Goal: Task Accomplishment & Management: Manage account settings

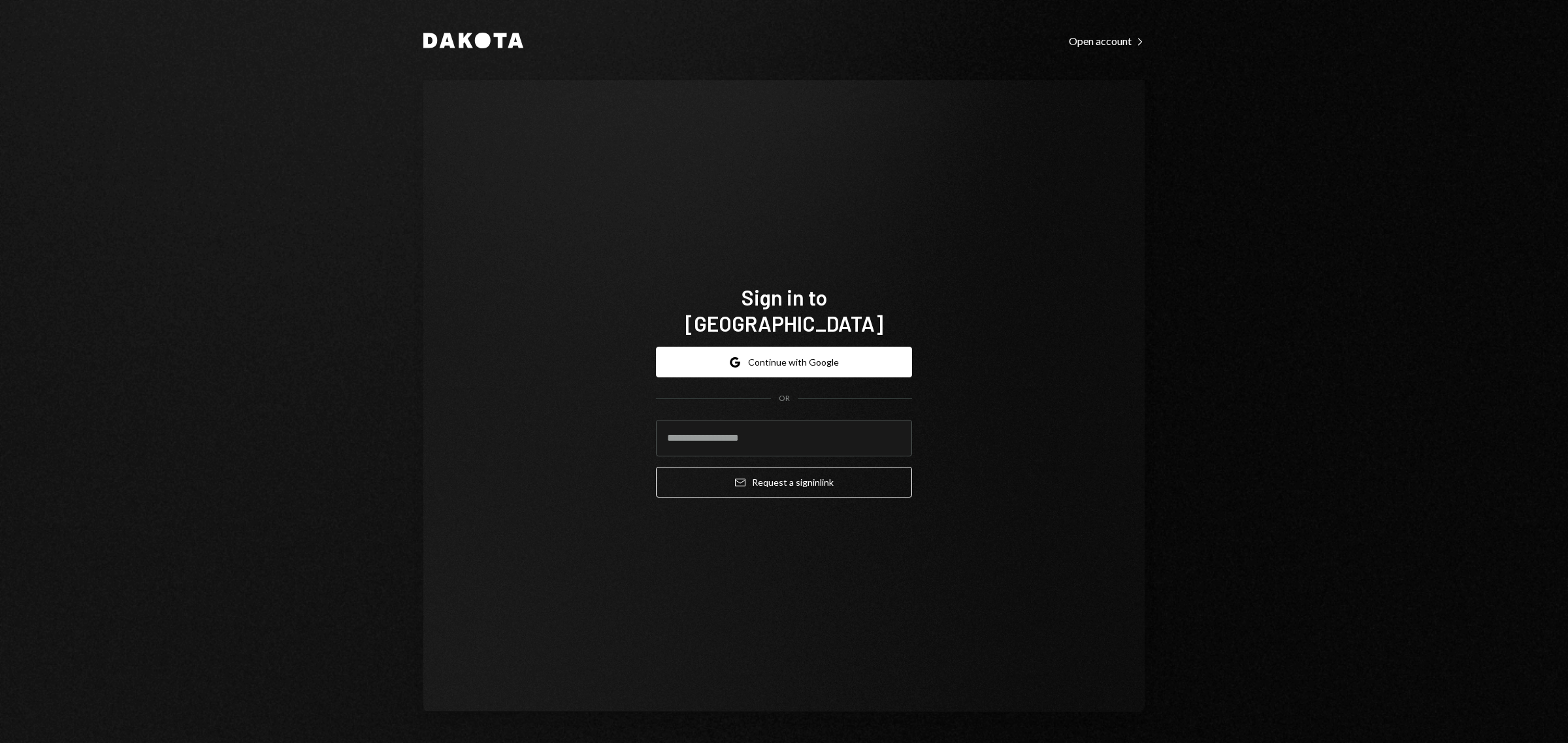
click at [977, 167] on div "Sign in to Dakota Google Continue with Google OR Email Request a sign in link" at bounding box center [784, 397] width 721 height 632
click at [823, 348] on button "Google Continue with Google" at bounding box center [784, 362] width 256 height 31
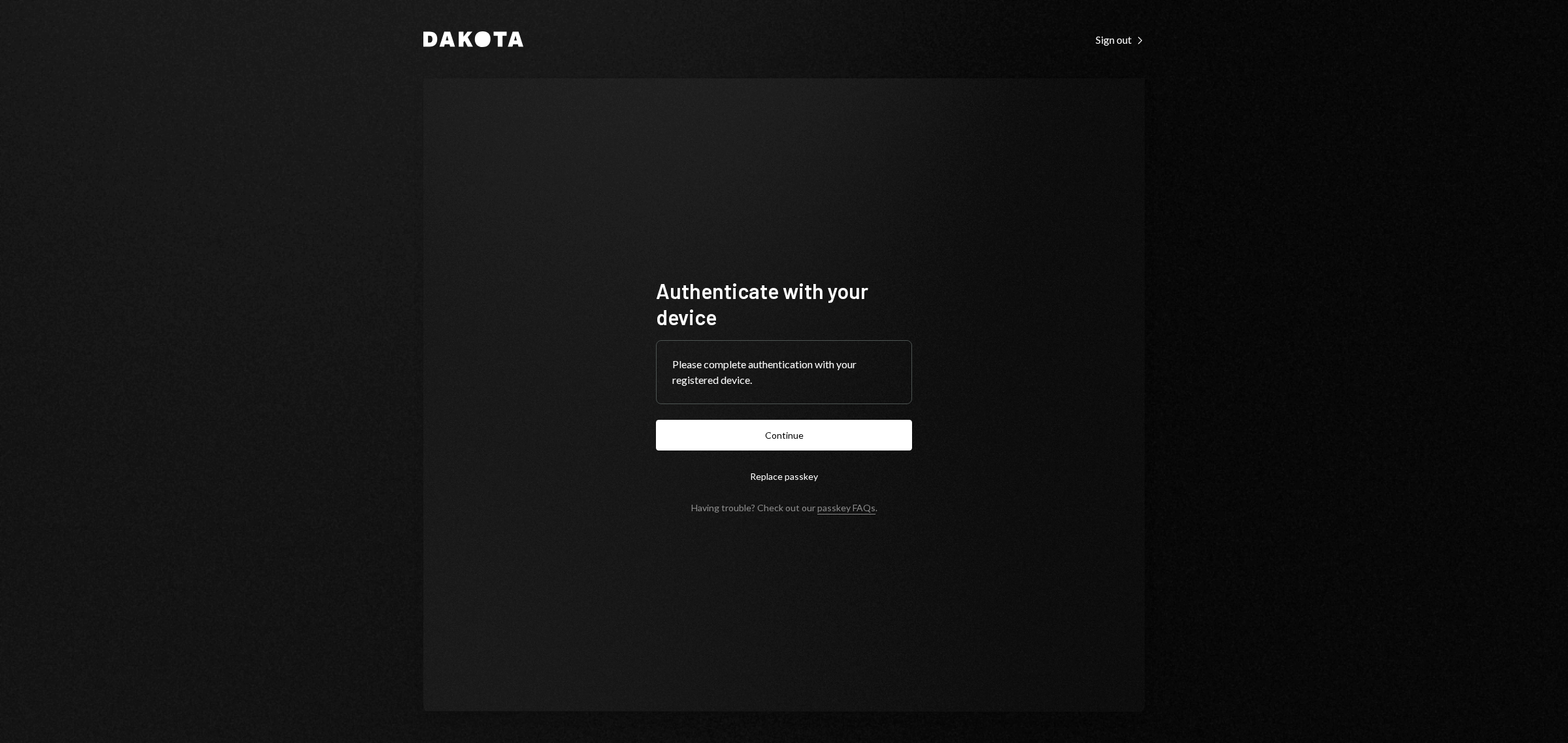
click at [813, 442] on button "Continue" at bounding box center [784, 435] width 256 height 31
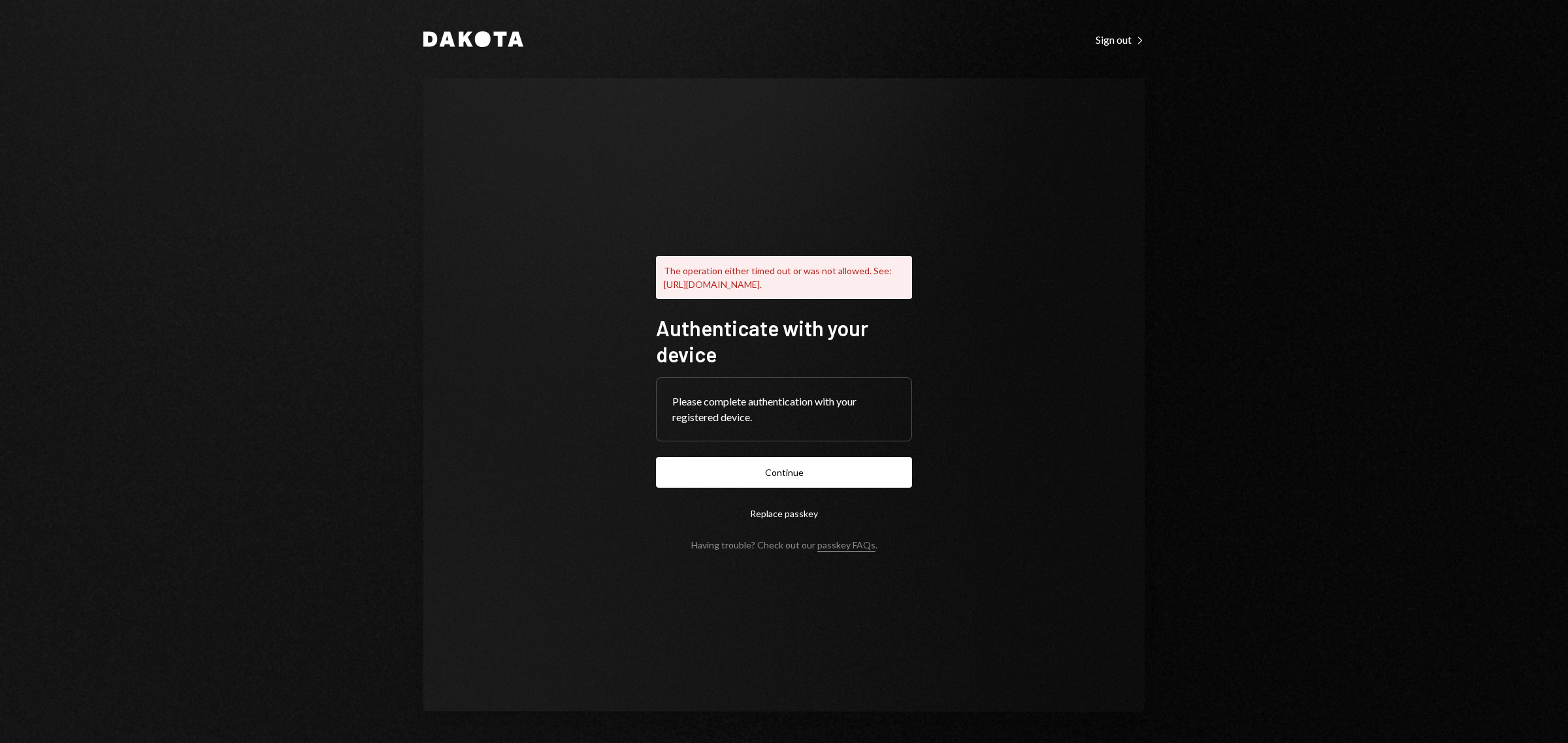
click at [765, 474] on button "Continue" at bounding box center [784, 472] width 256 height 31
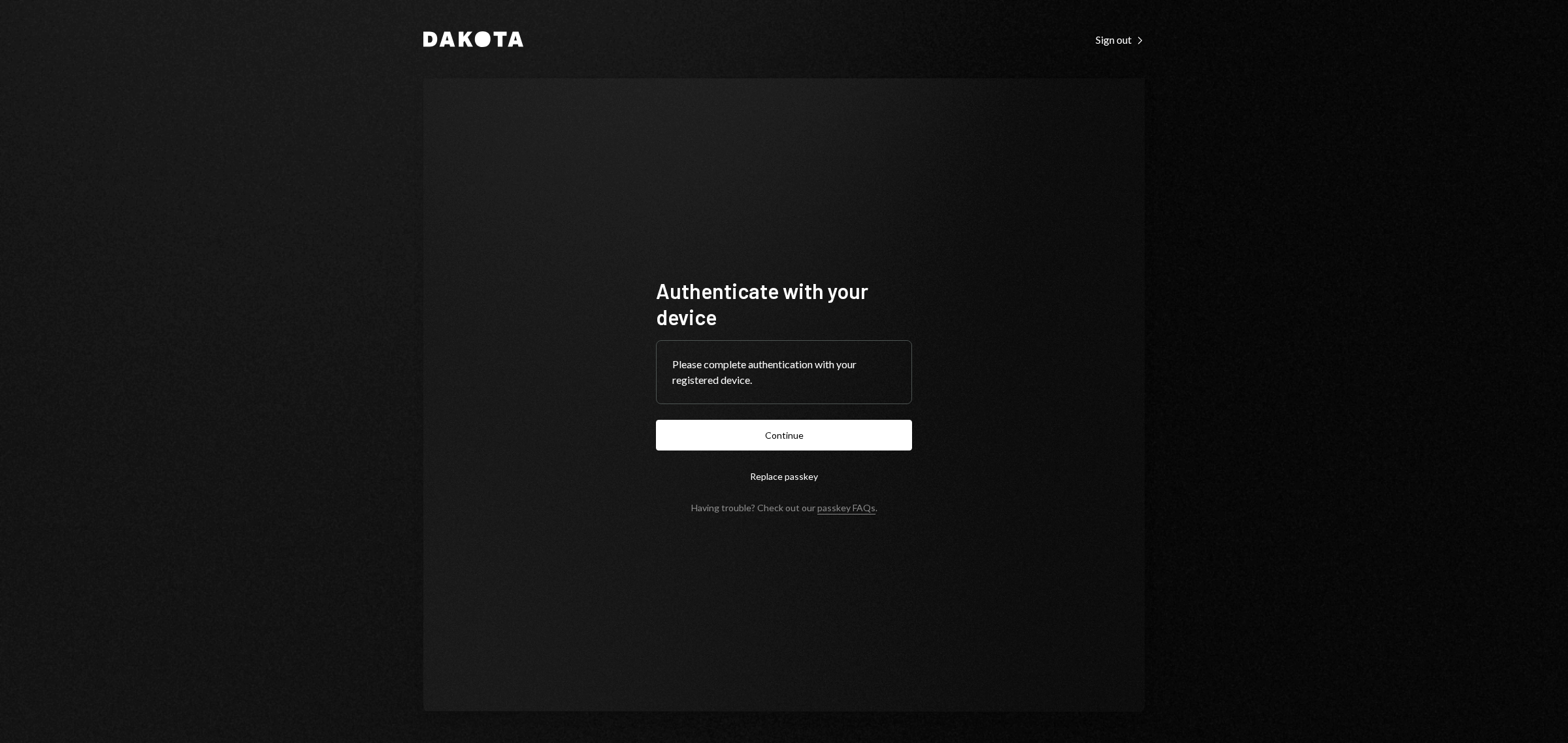
click at [831, 433] on button "Continue" at bounding box center [784, 435] width 256 height 31
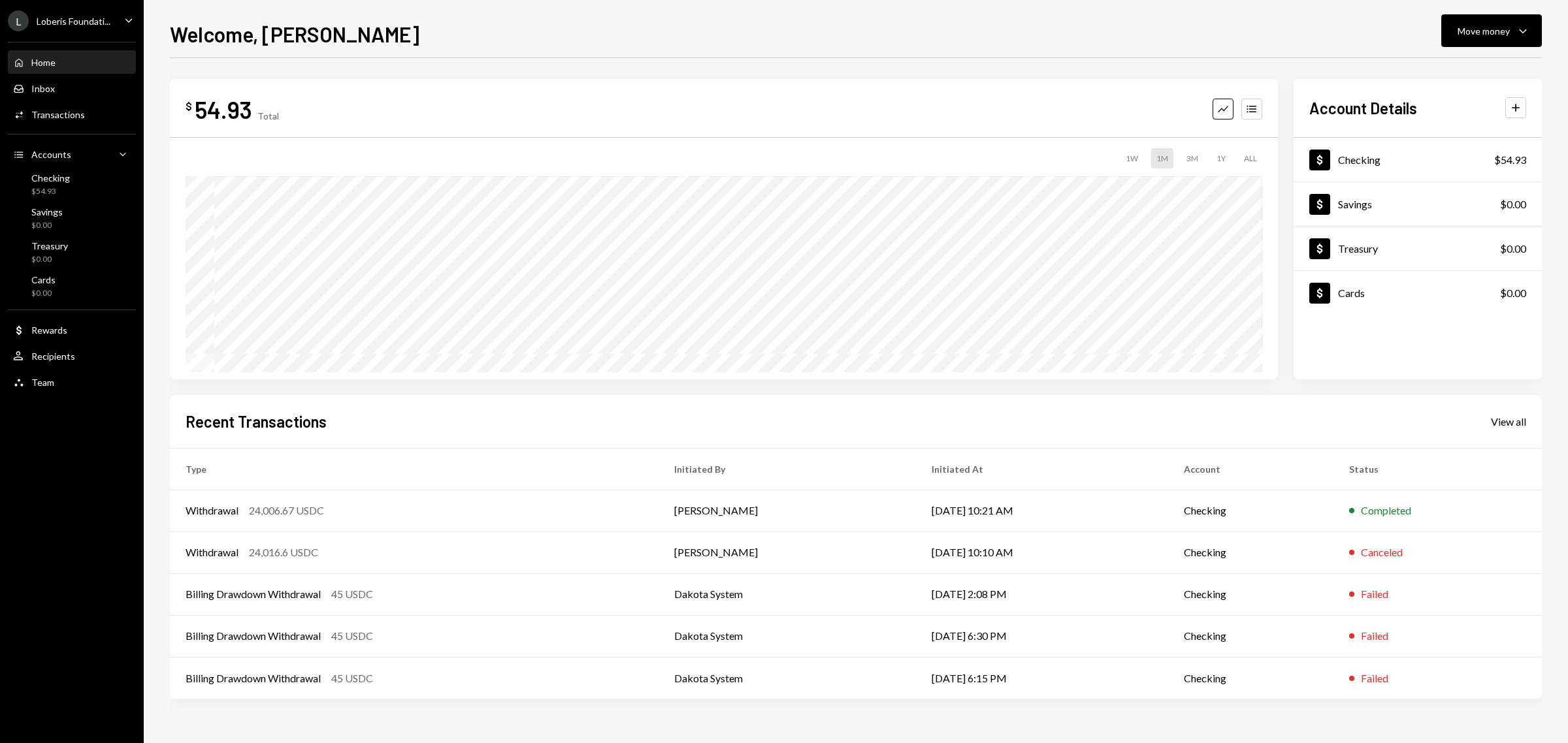
click at [83, 18] on div "Loberis Foundati..." at bounding box center [74, 21] width 74 height 11
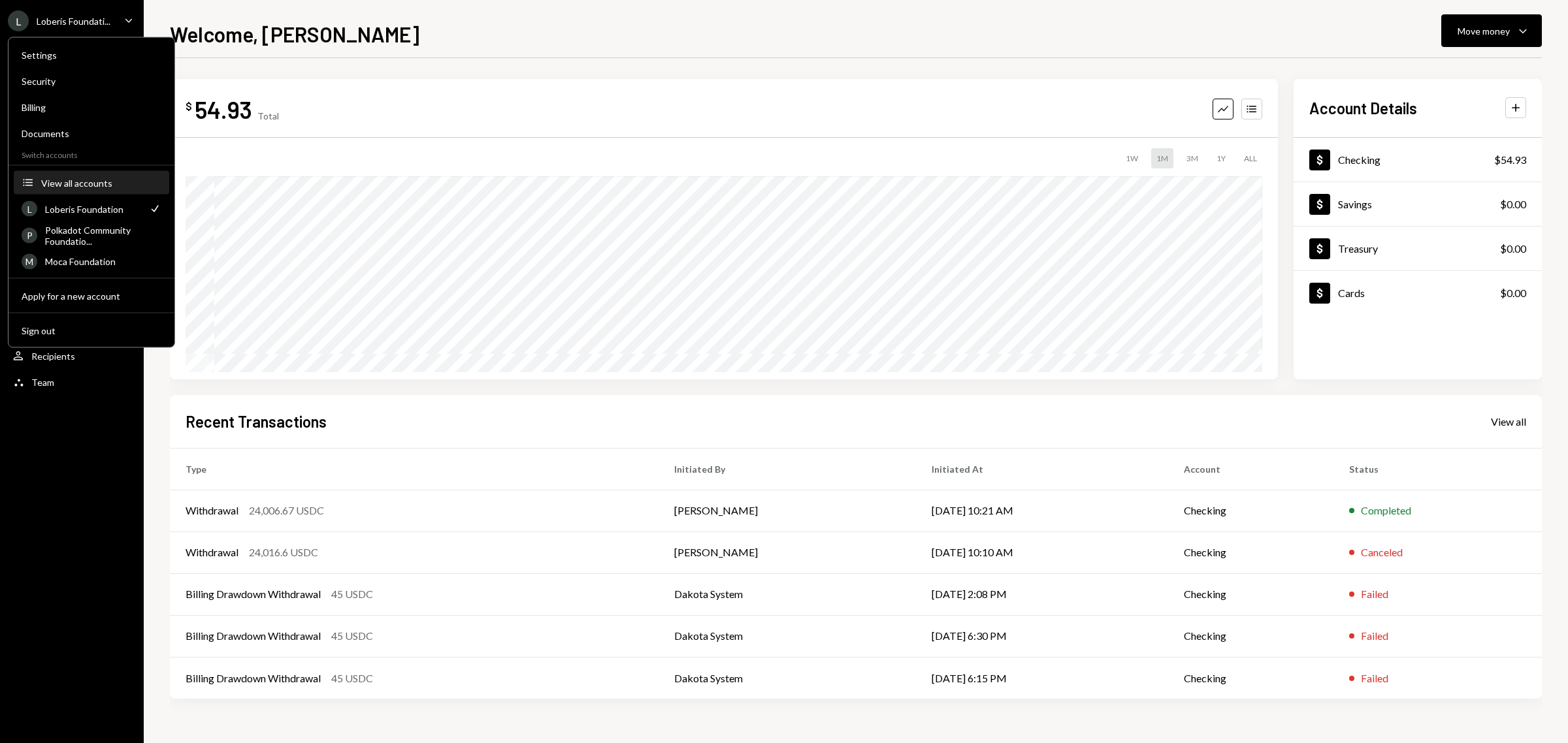
click at [74, 186] on div "View all accounts" at bounding box center [101, 182] width 120 height 11
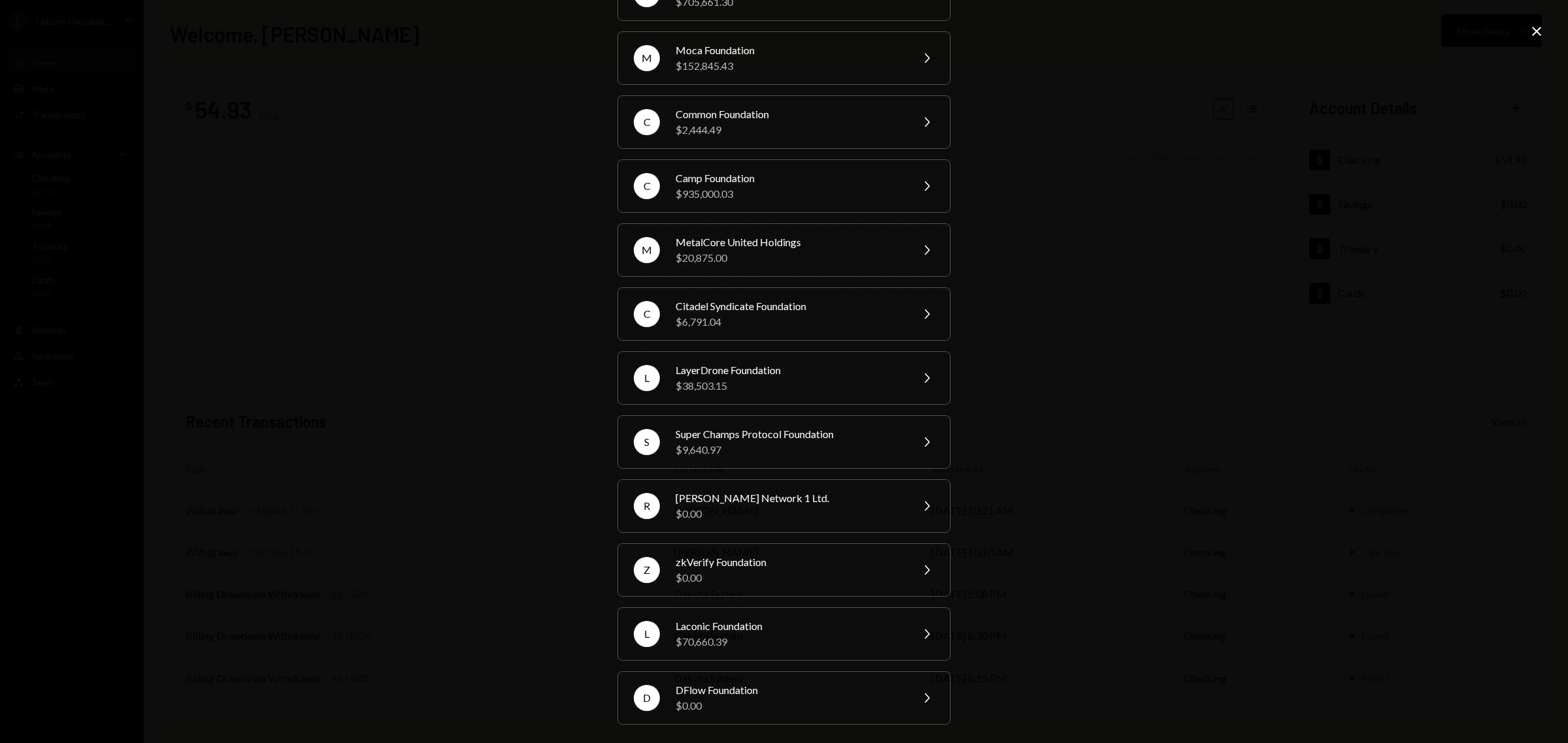
scroll to position [157, 0]
click at [766, 384] on div "$38,503.15" at bounding box center [788, 382] width 227 height 15
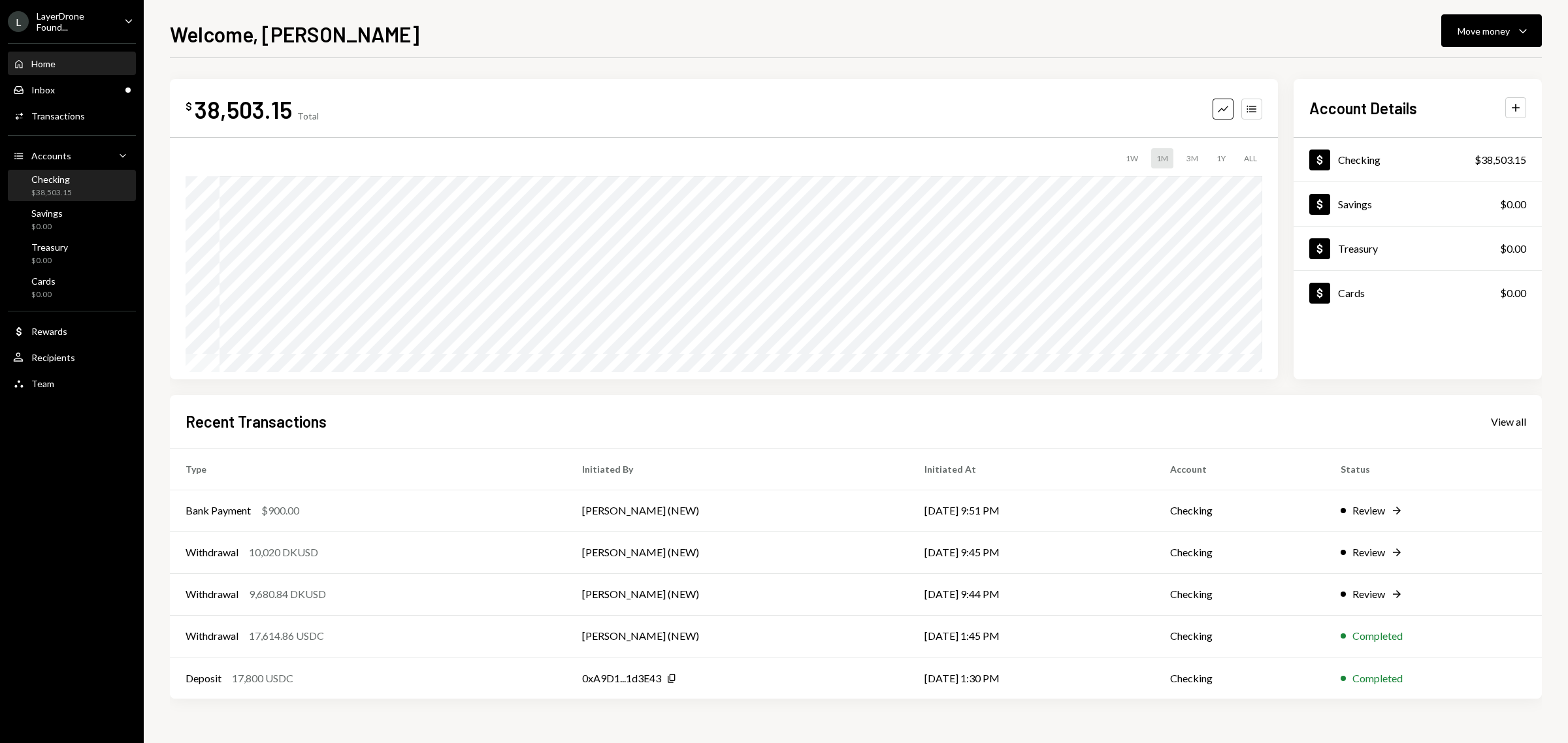
click at [63, 175] on div "Checking" at bounding box center [51, 179] width 40 height 11
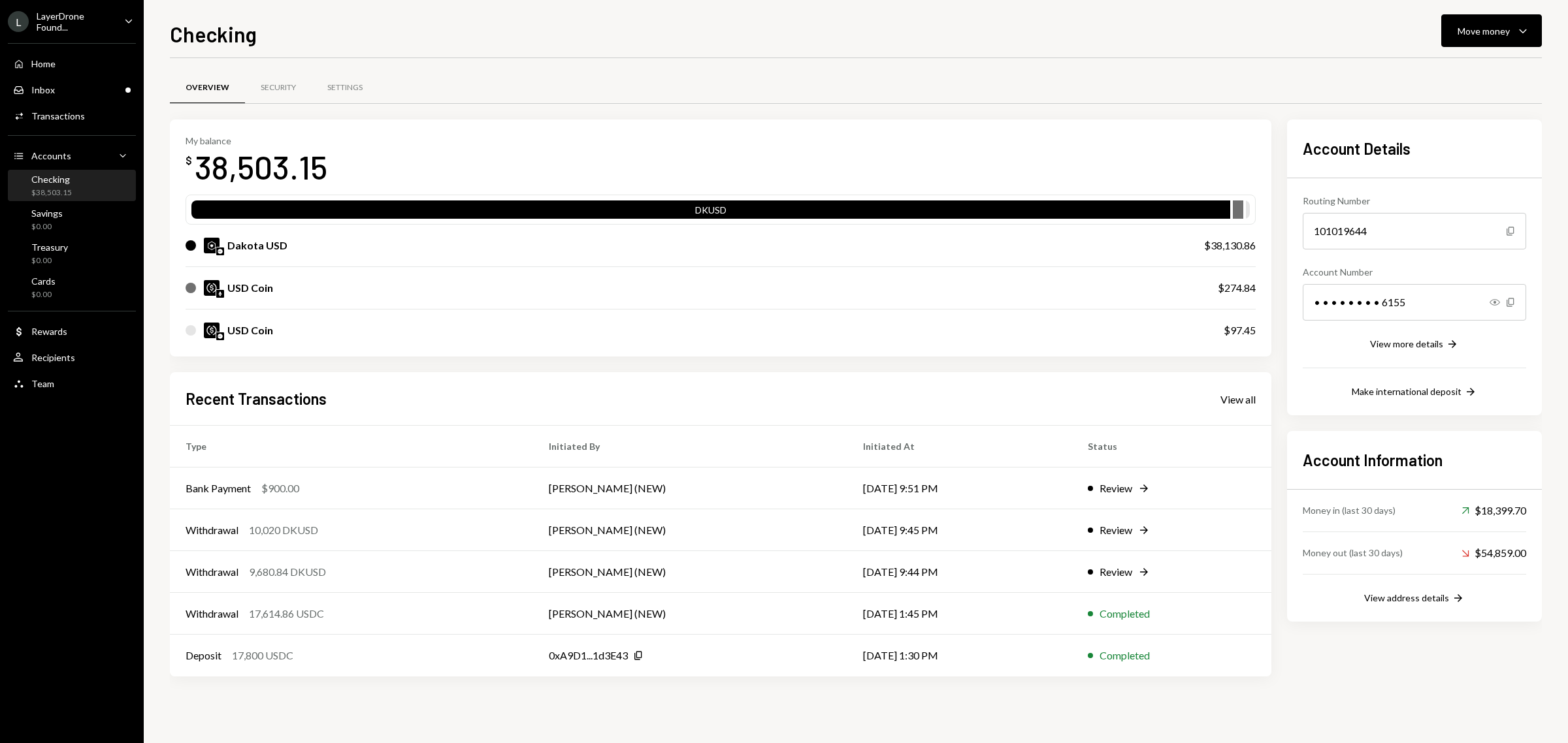
click at [1235, 406] on div "Recent Transactions View all" at bounding box center [721, 398] width 1070 height 22
click at [1235, 402] on div "View all" at bounding box center [1237, 399] width 35 height 13
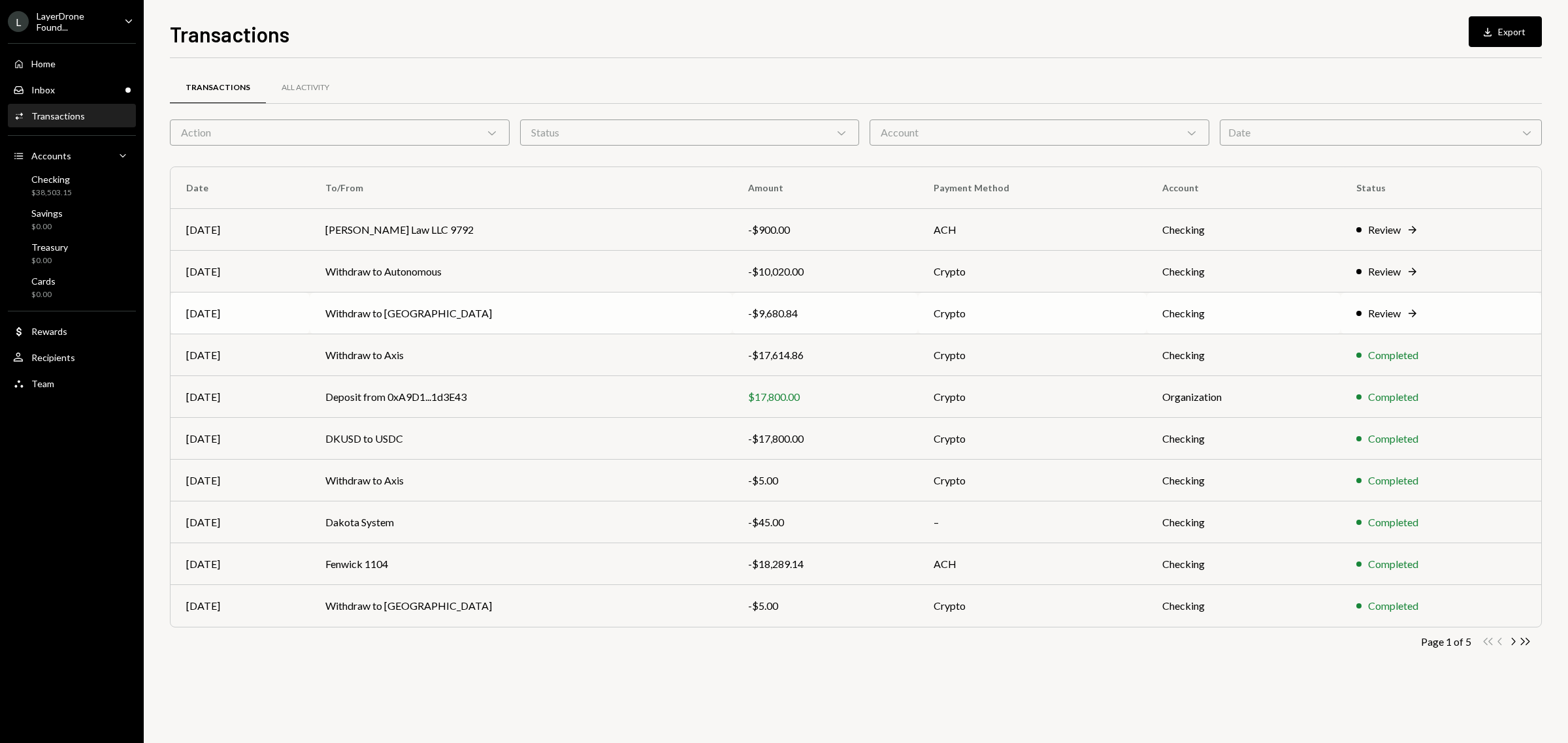
click at [402, 313] on td "Withdraw to [GEOGRAPHIC_DATA]" at bounding box center [521, 313] width 423 height 42
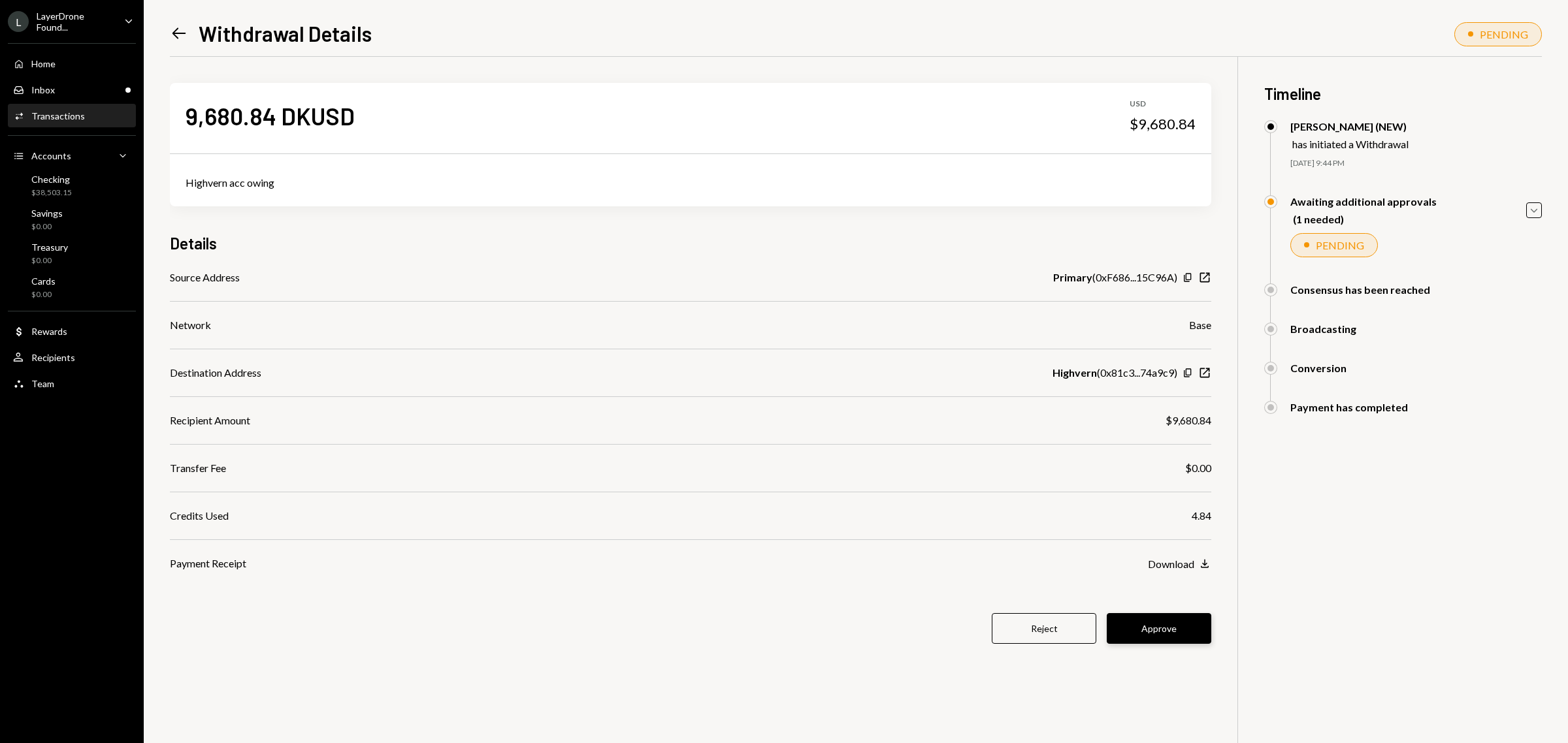
click at [1160, 624] on button "Approve" at bounding box center [1159, 628] width 104 height 31
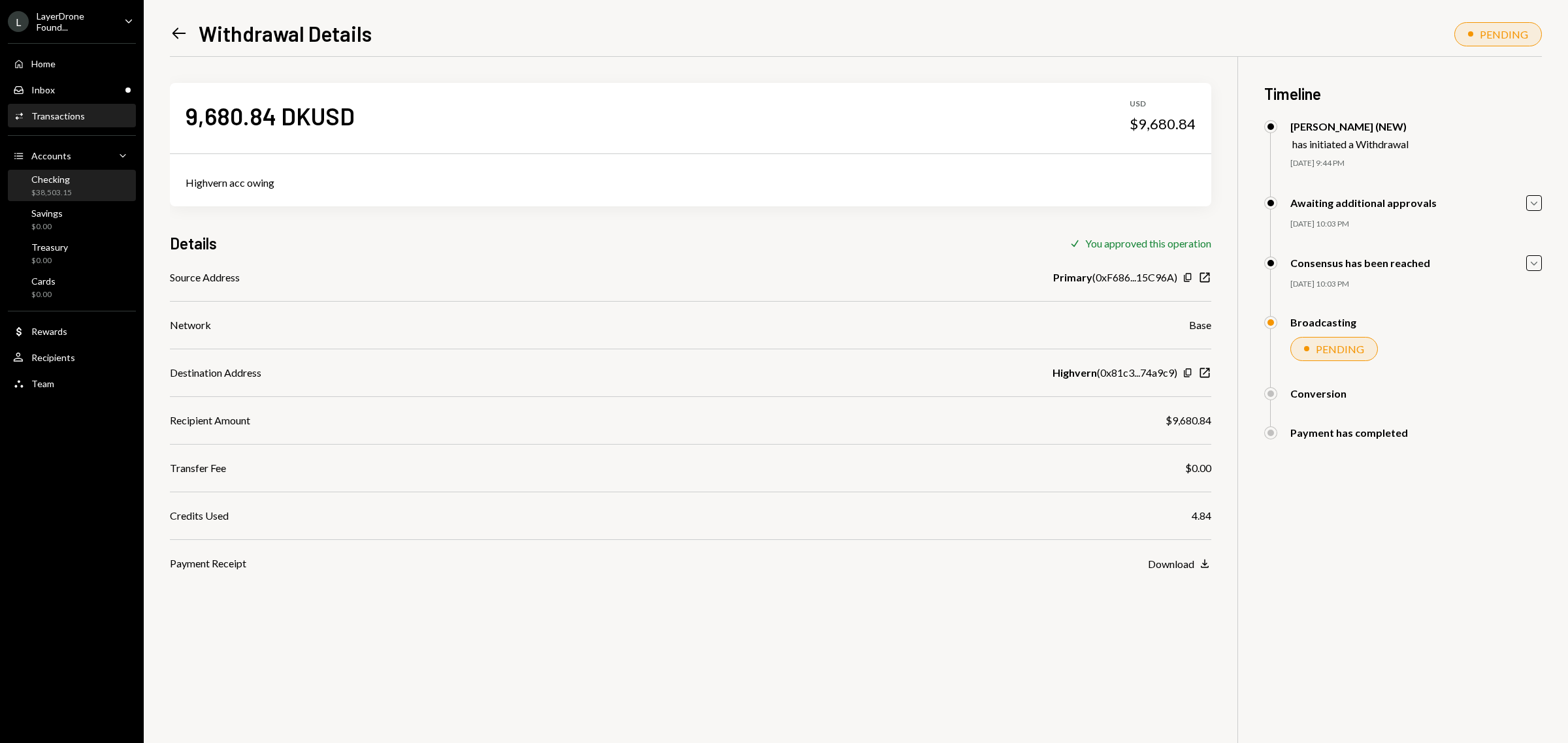
click at [79, 185] on div "Checking $38,503.15" at bounding box center [72, 187] width 118 height 25
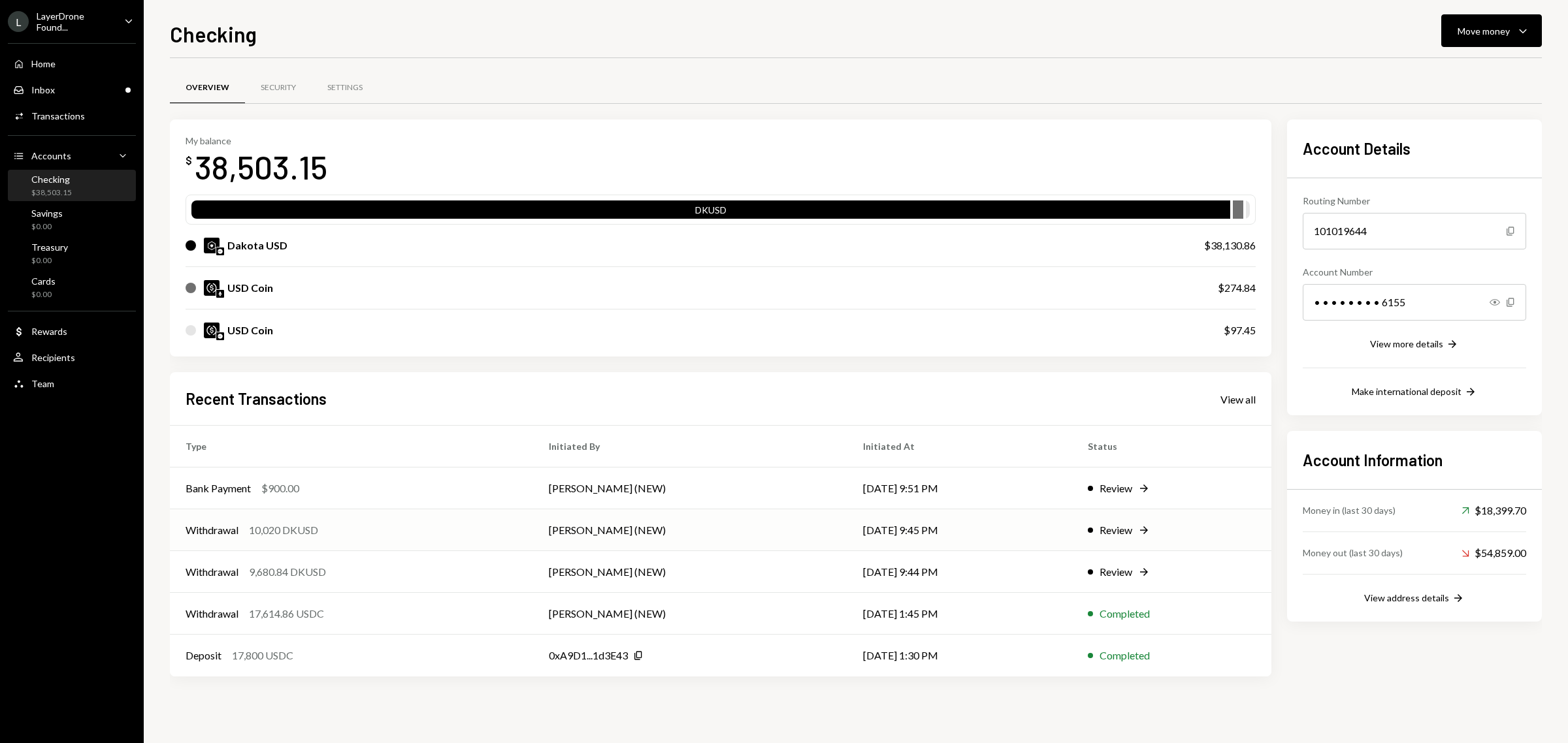
click at [262, 523] on div "10,020 DKUSD" at bounding box center [283, 529] width 69 height 15
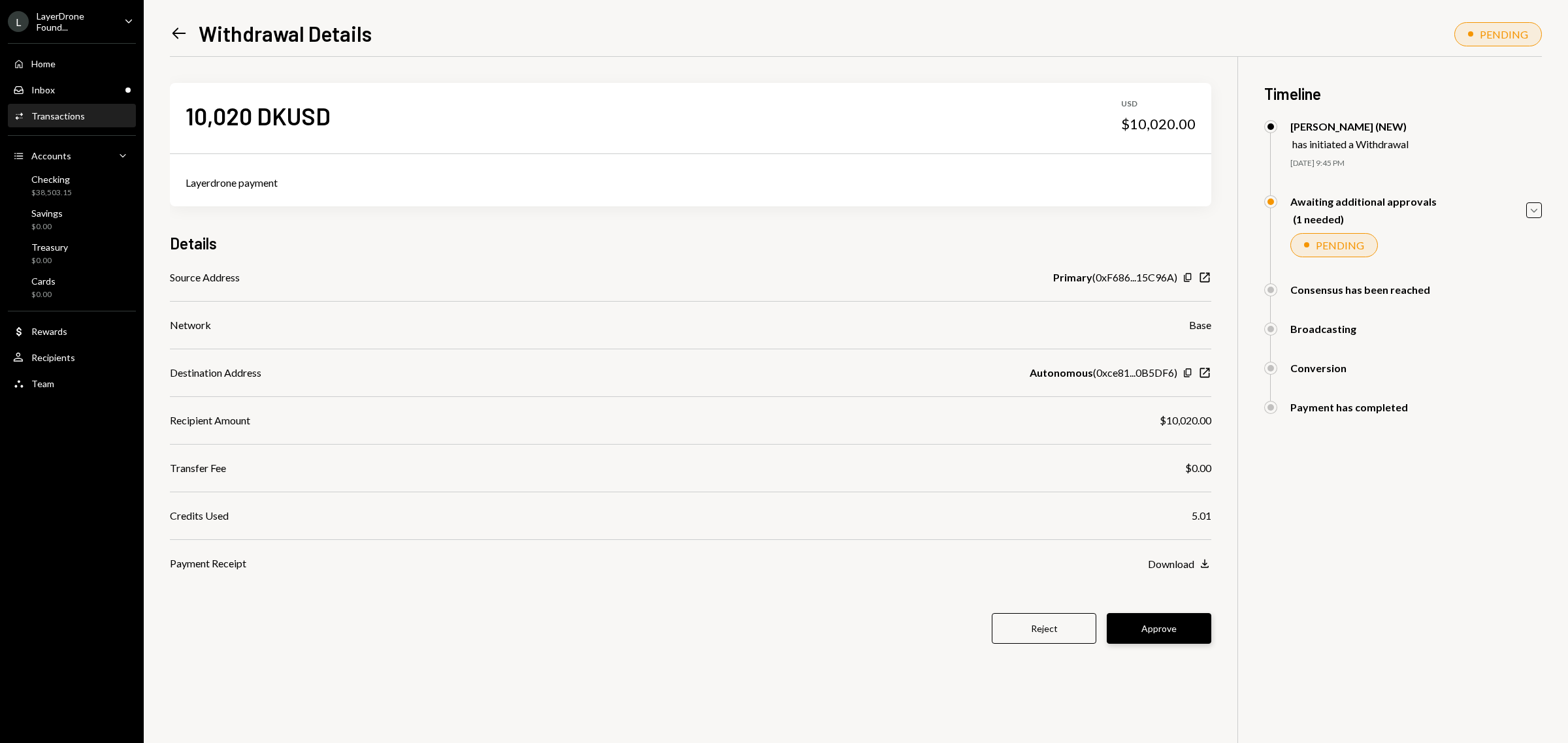
click at [1167, 627] on button "Approve" at bounding box center [1159, 628] width 104 height 31
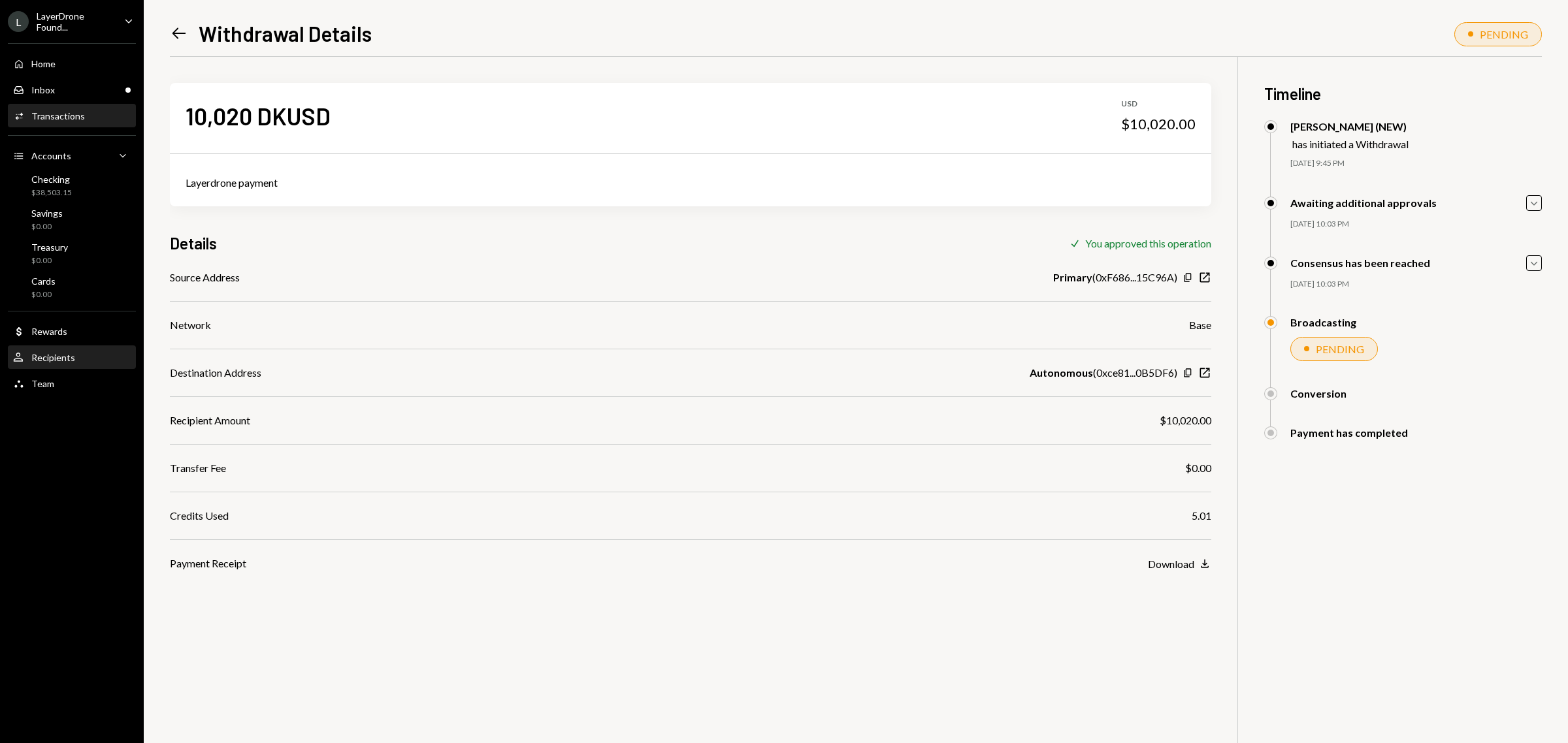
click at [92, 357] on div "User Recipients" at bounding box center [72, 357] width 118 height 12
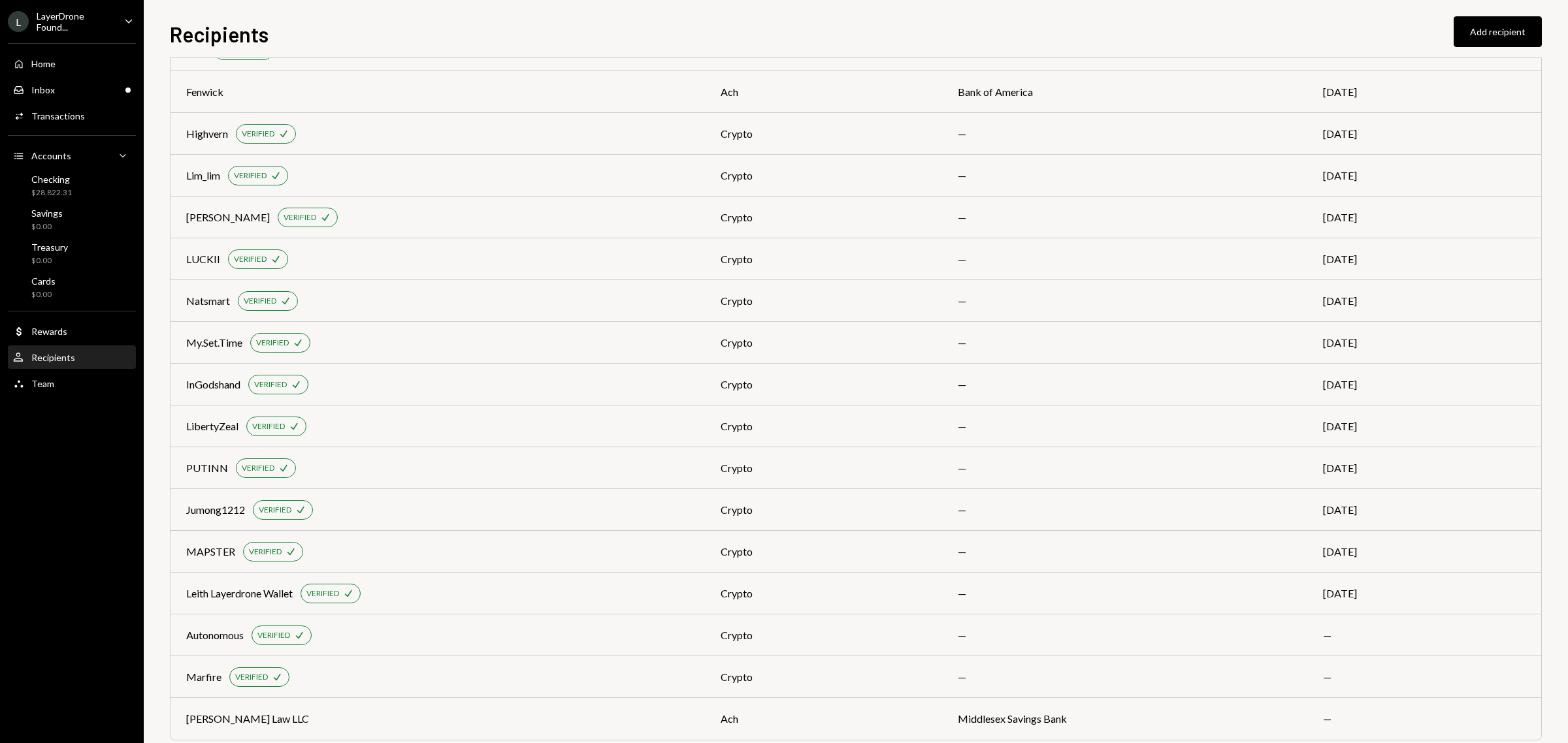
scroll to position [115, 0]
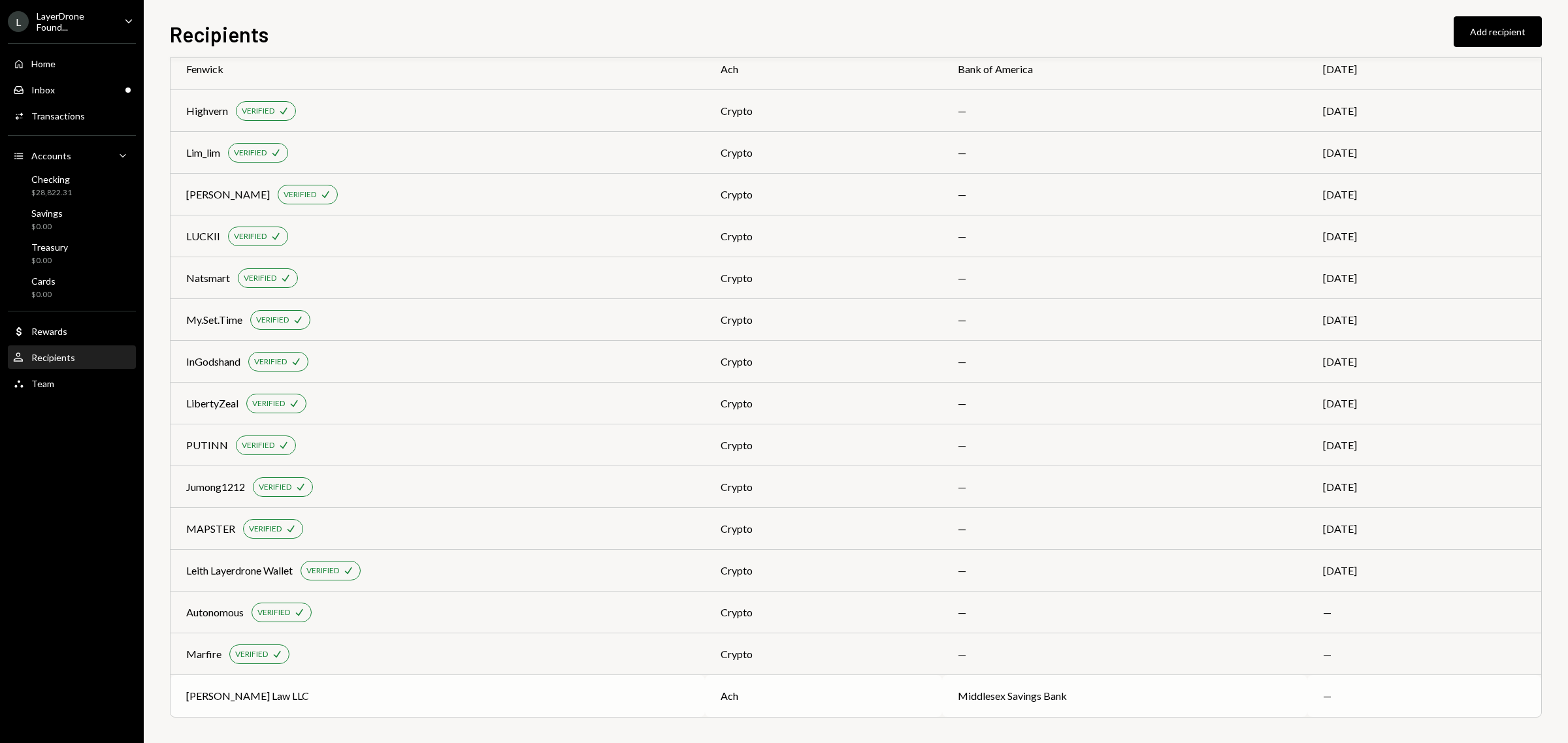
click at [220, 694] on div "[PERSON_NAME] Law LLC" at bounding box center [247, 695] width 123 height 15
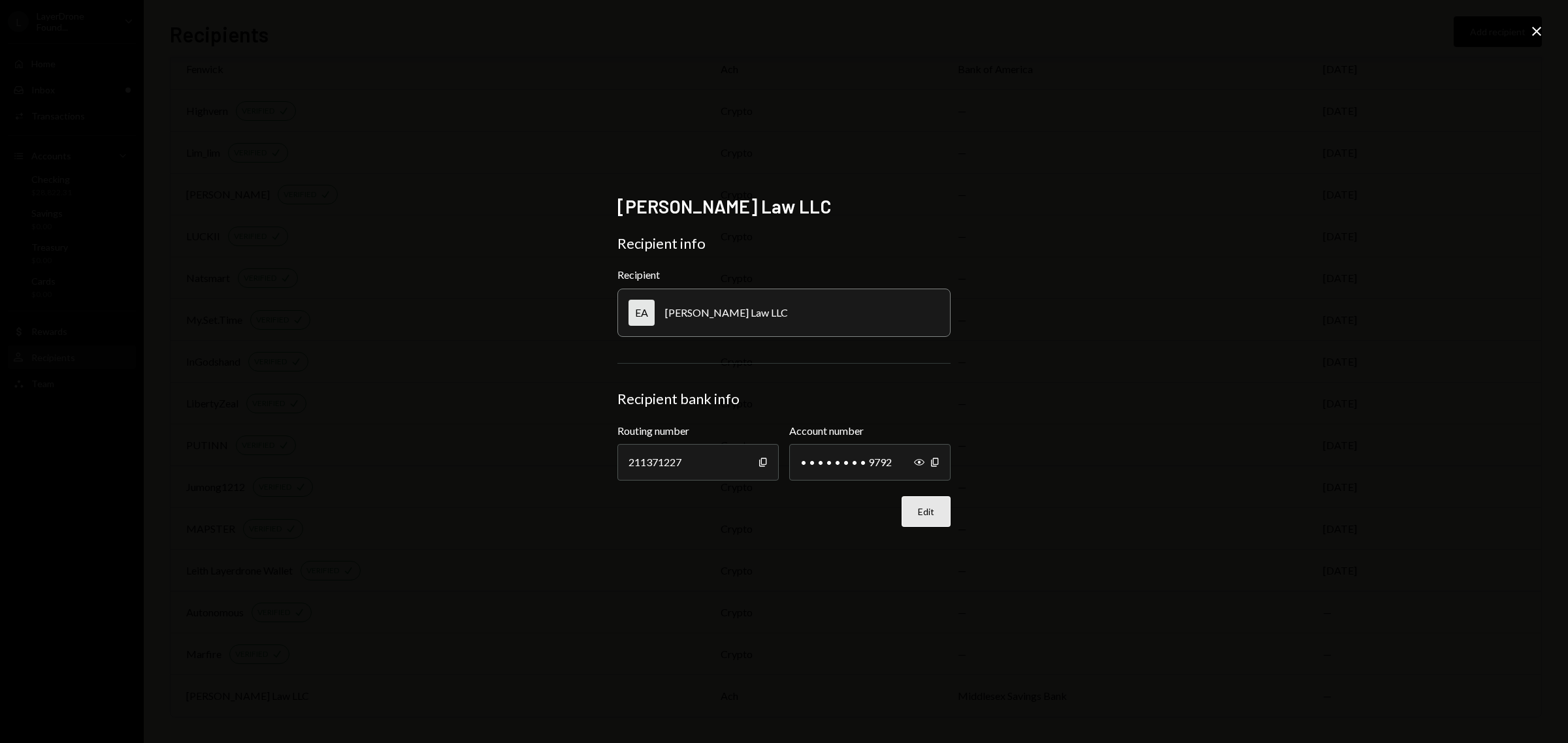
click at [939, 511] on button "Edit" at bounding box center [925, 511] width 49 height 31
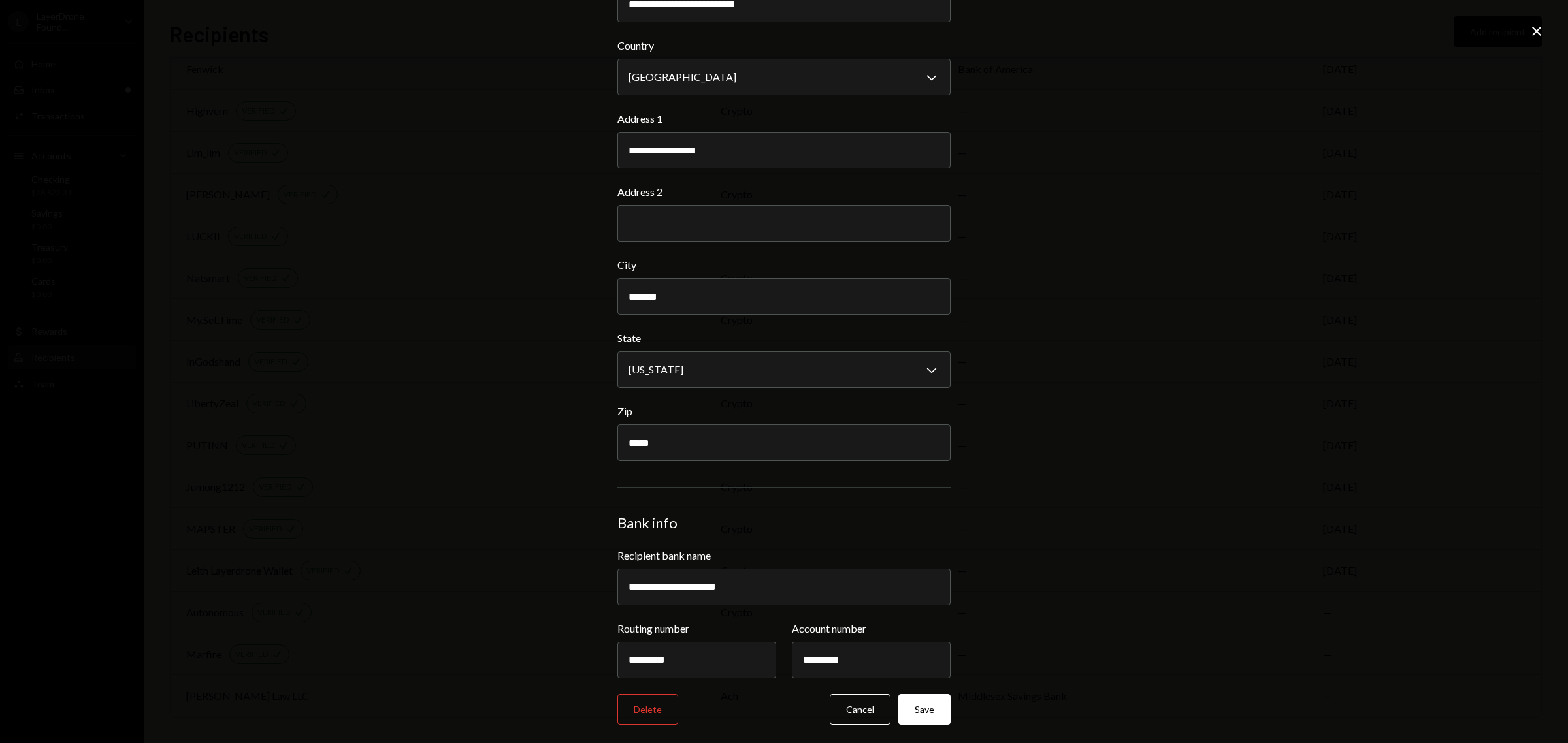
scroll to position [199, 0]
drag, startPoint x: 1535, startPoint y: 35, endPoint x: 1527, endPoint y: 40, distance: 9.4
click at [1535, 35] on icon "Close" at bounding box center [1536, 31] width 15 height 15
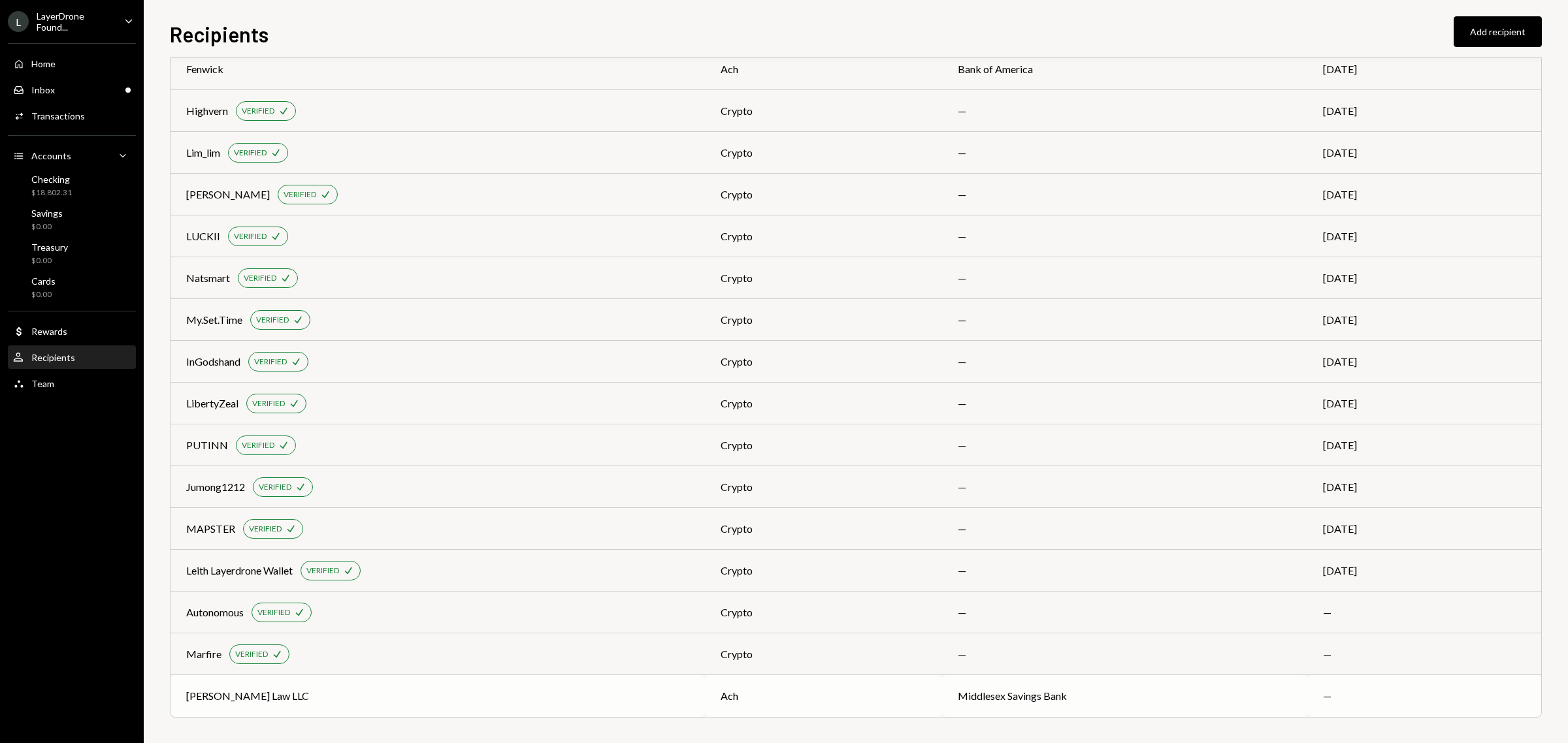
click at [328, 693] on div "[PERSON_NAME] Law LLC" at bounding box center [437, 695] width 503 height 15
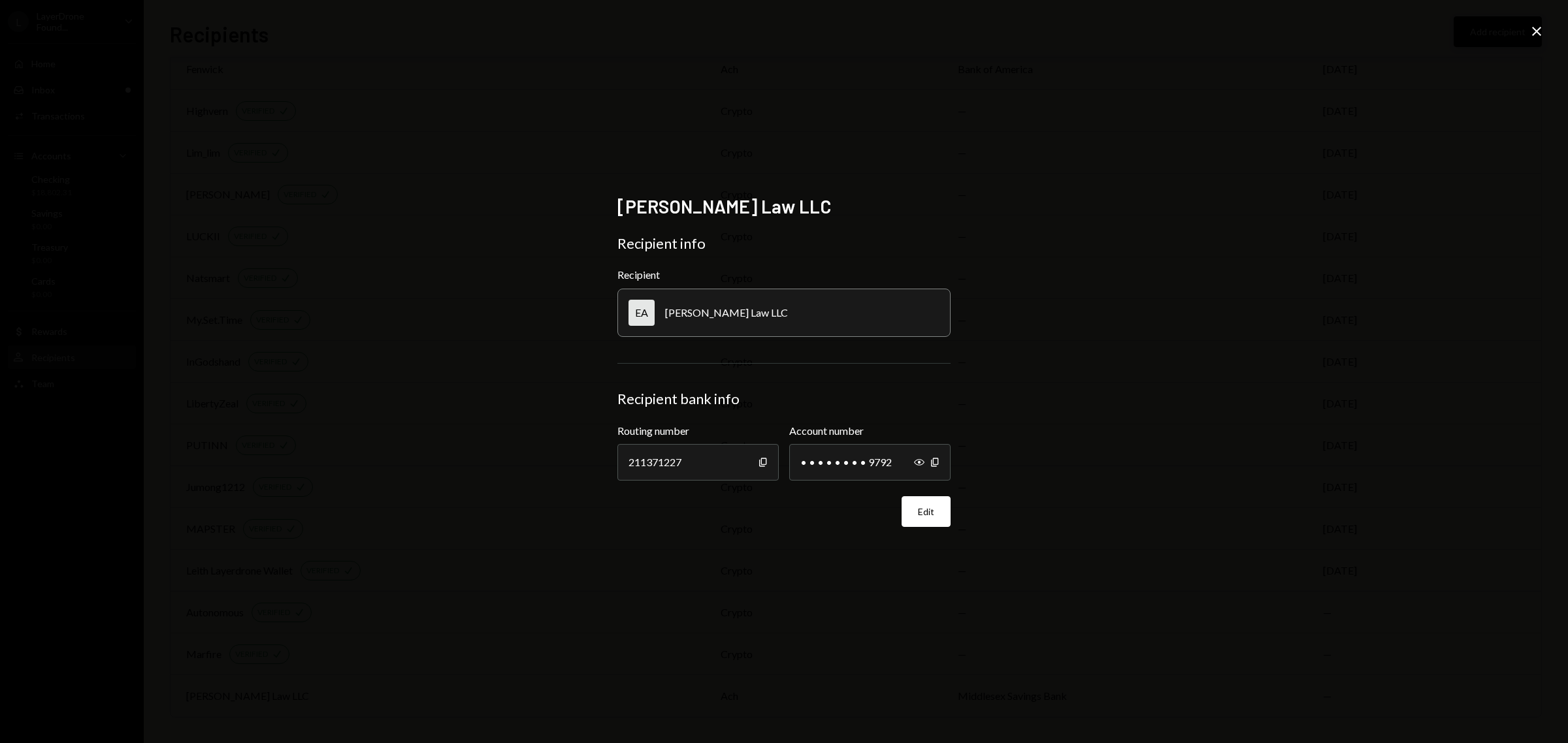
drag, startPoint x: 1541, startPoint y: 28, endPoint x: 1537, endPoint y: 32, distance: 5.7
click at [1541, 30] on icon "Close" at bounding box center [1536, 31] width 15 height 15
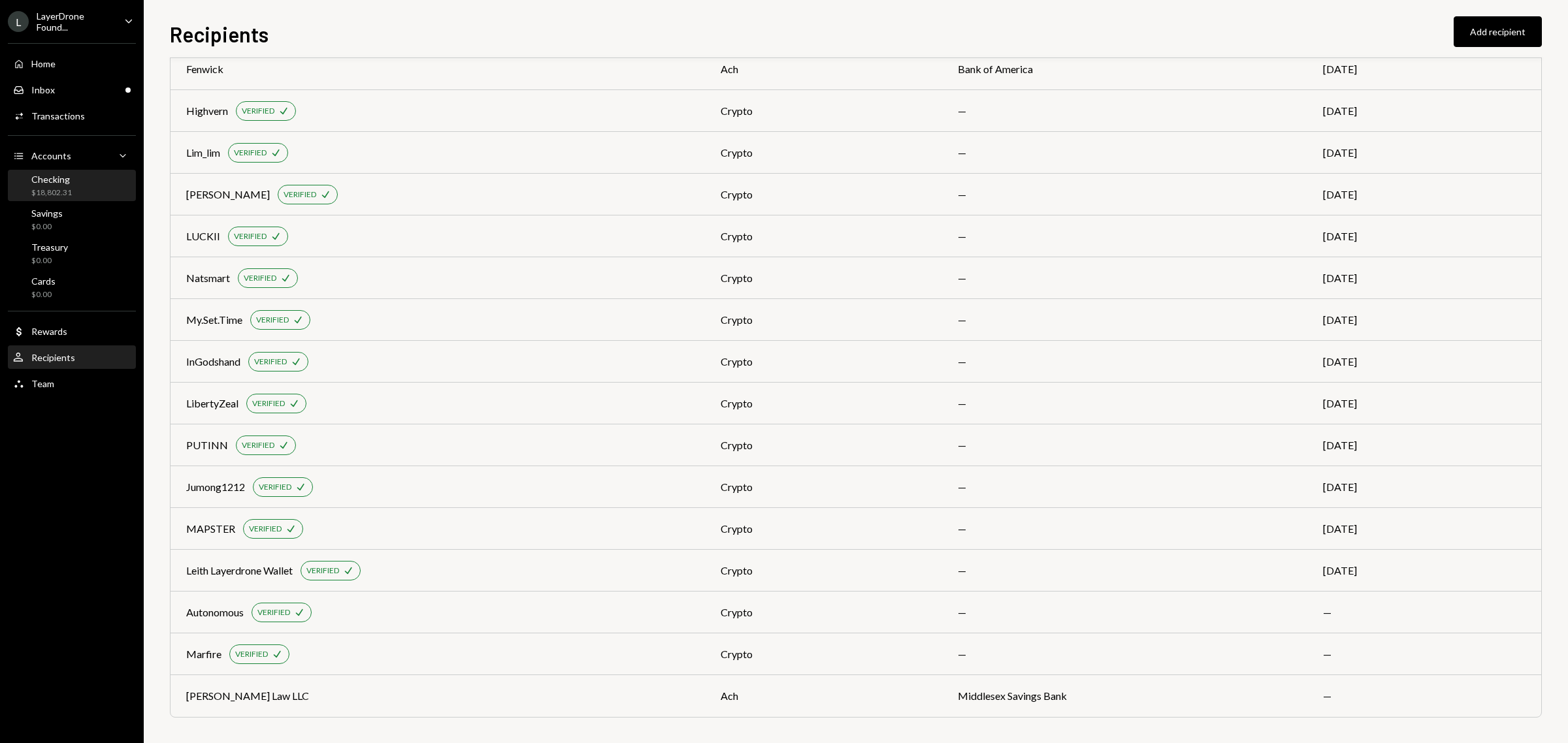
click at [92, 179] on div "Checking $18,802.31" at bounding box center [72, 187] width 118 height 25
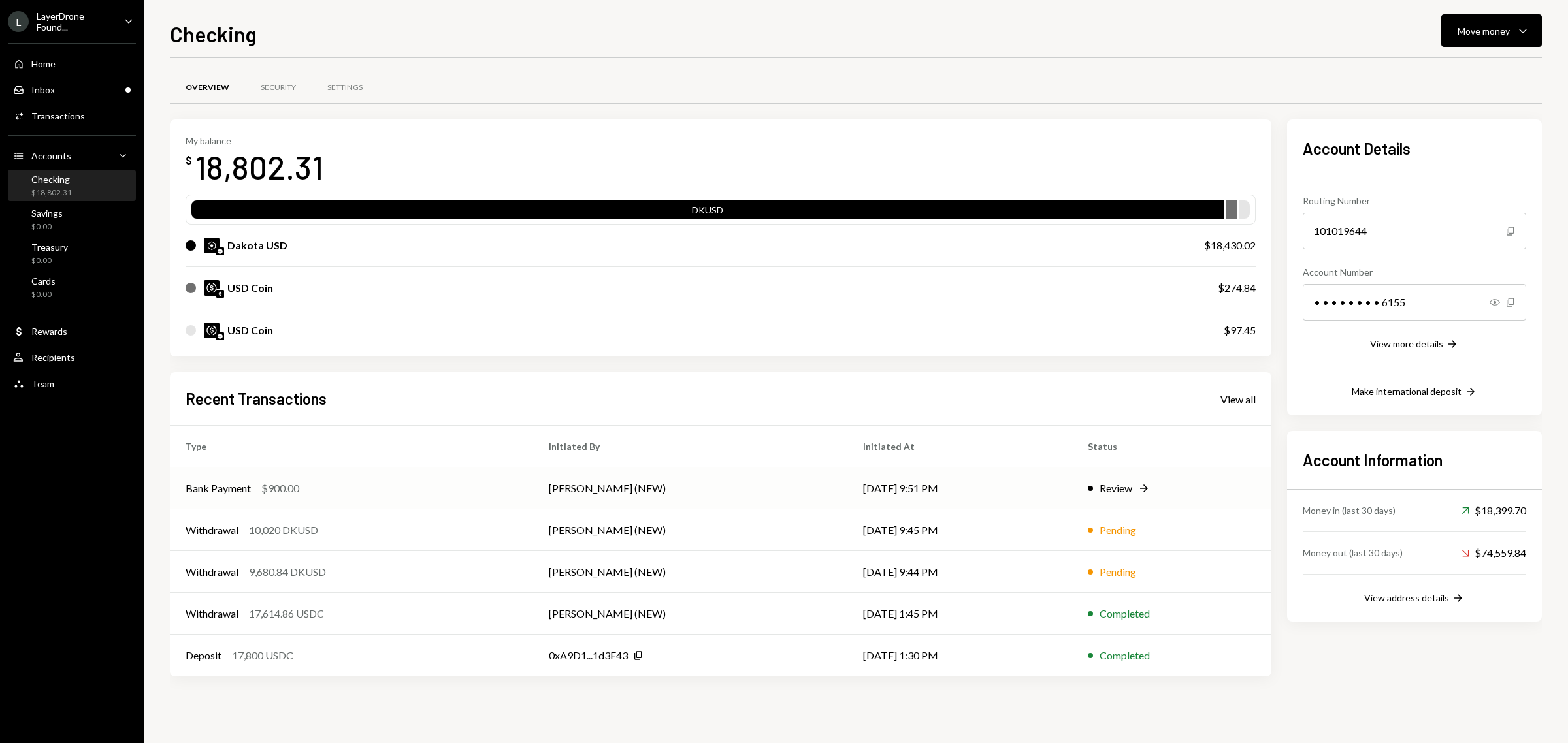
click at [1110, 492] on div "Review" at bounding box center [1116, 488] width 32 height 15
